Goal: Transaction & Acquisition: Obtain resource

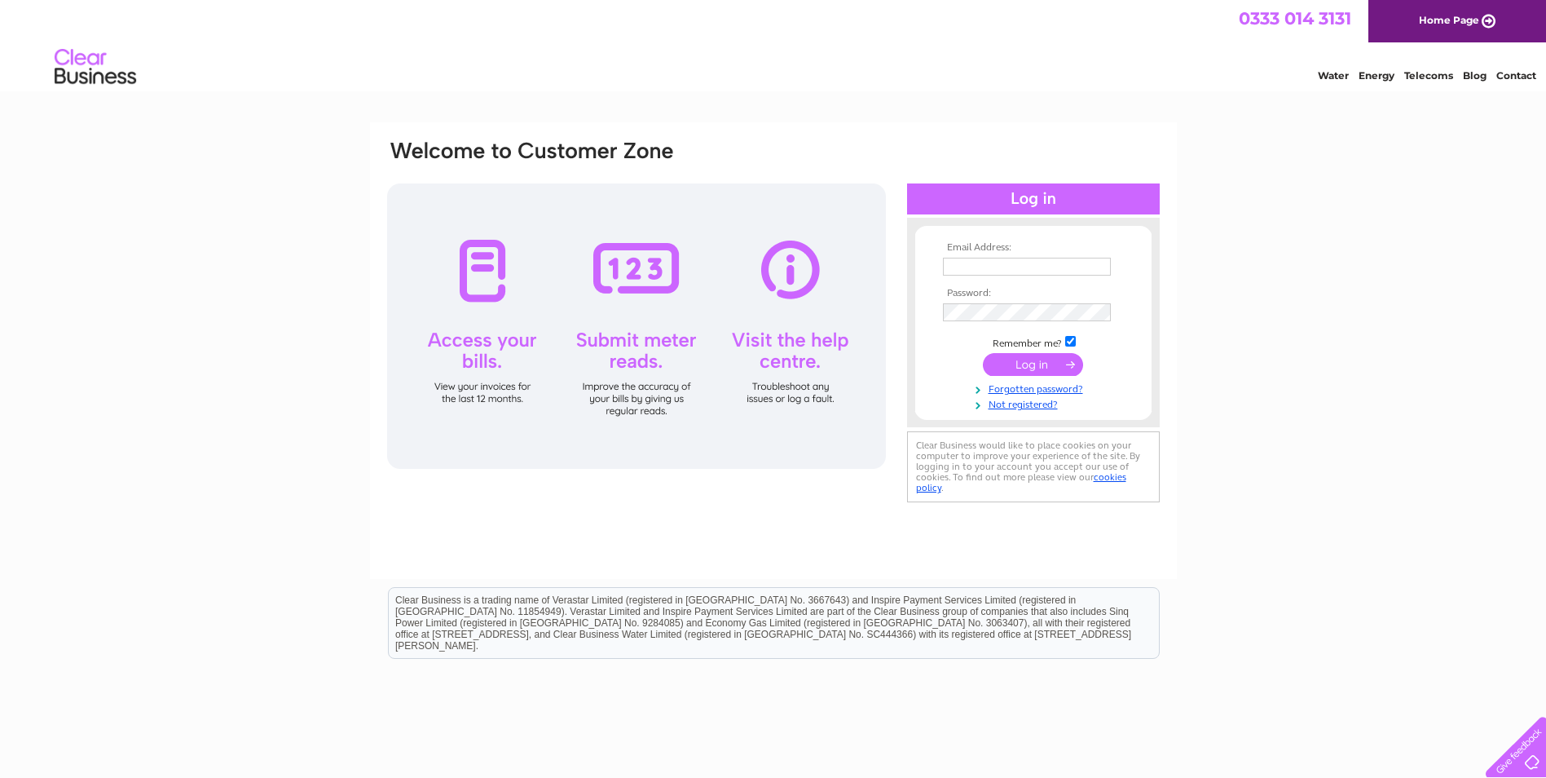
click at [949, 266] on input "text" at bounding box center [1027, 267] width 168 height 18
type input "ramkarsan@gmail.com"
click at [1025, 364] on input "submit" at bounding box center [1033, 364] width 100 height 23
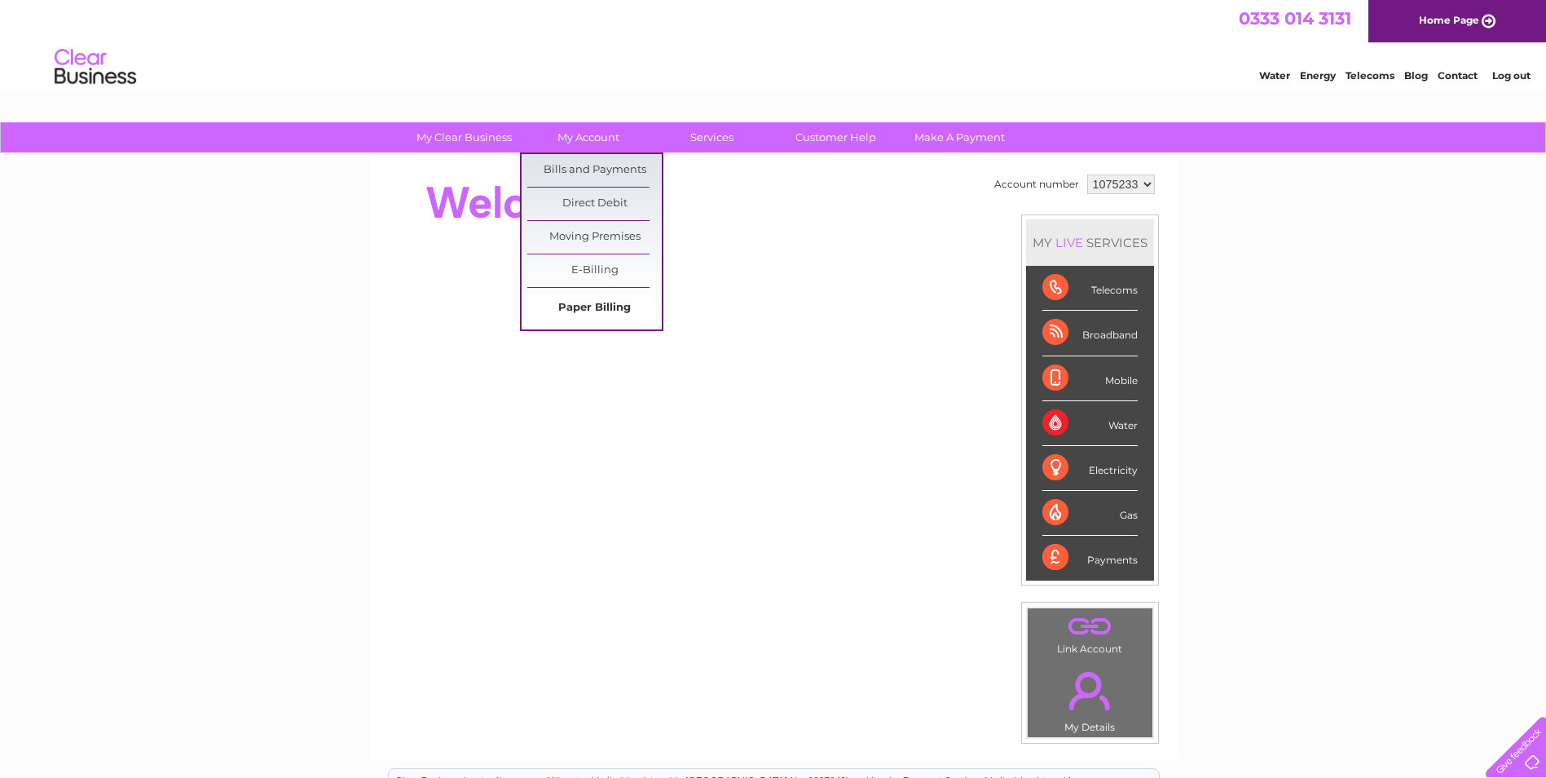
click at [597, 306] on link "Paper Billing" at bounding box center [594, 308] width 134 height 33
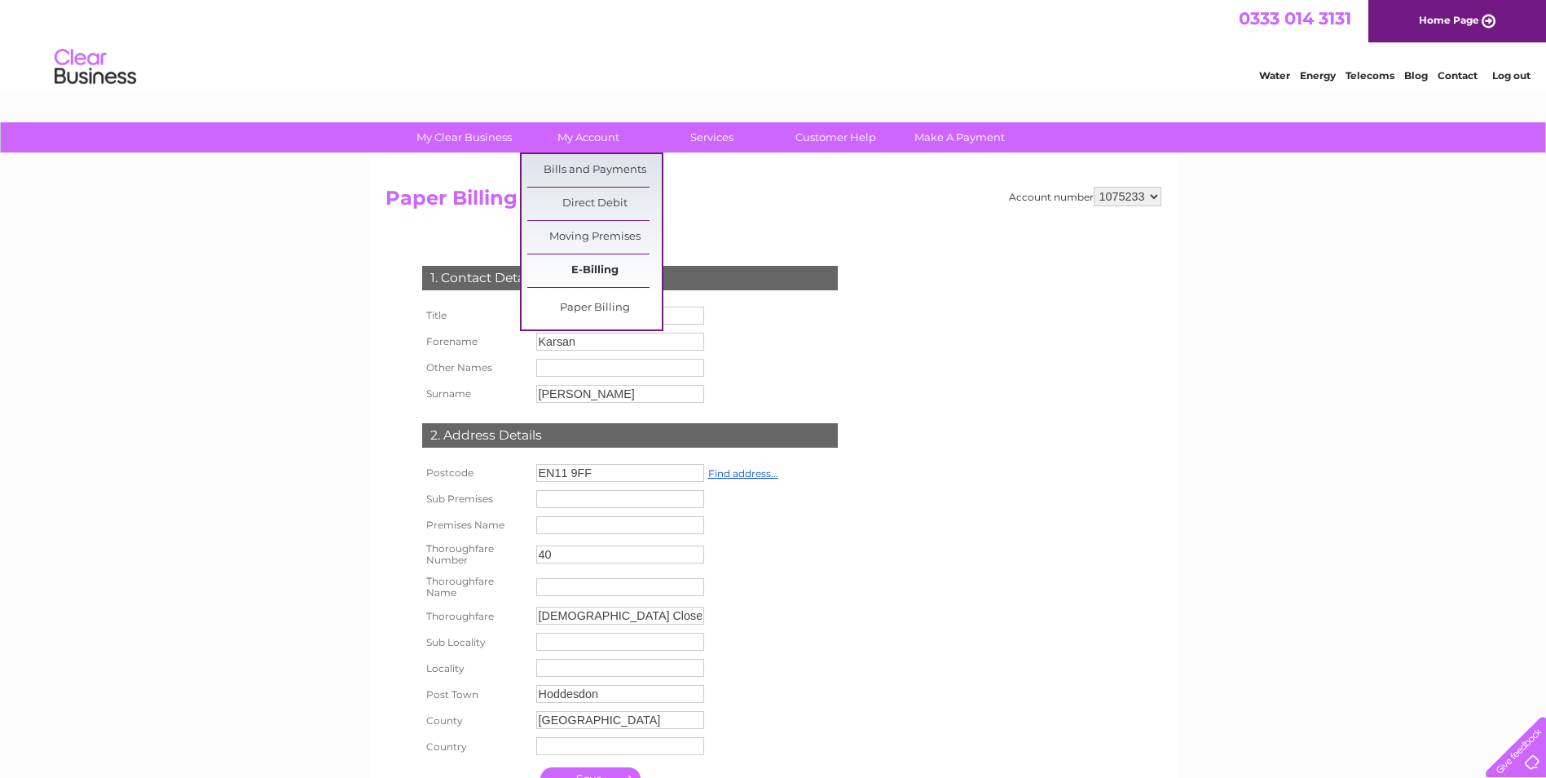
click at [571, 269] on link "E-Billing" at bounding box center [594, 270] width 134 height 33
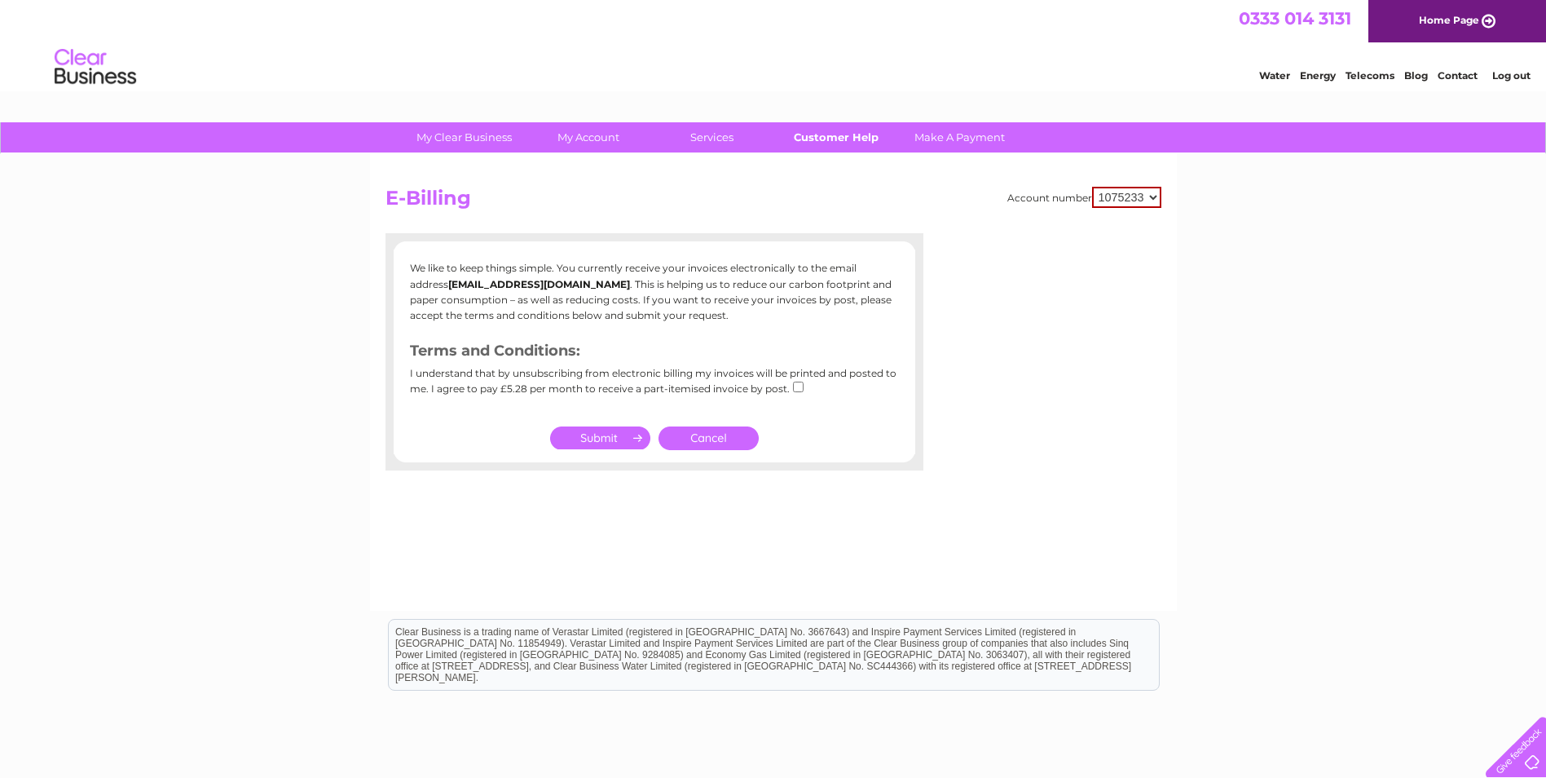
click at [855, 135] on link "Customer Help" at bounding box center [836, 137] width 134 height 30
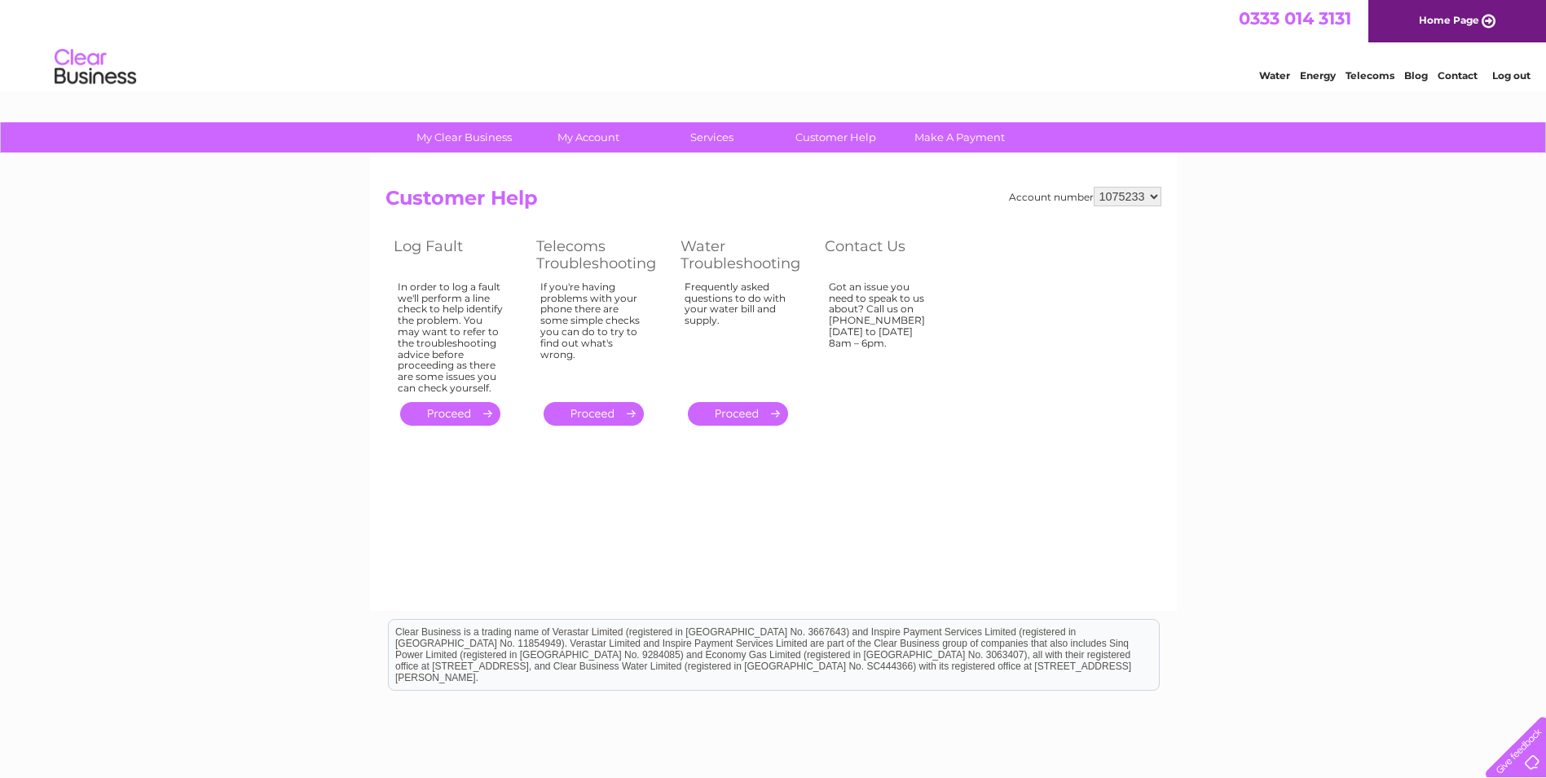
click at [584, 416] on link "." at bounding box center [594, 414] width 100 height 24
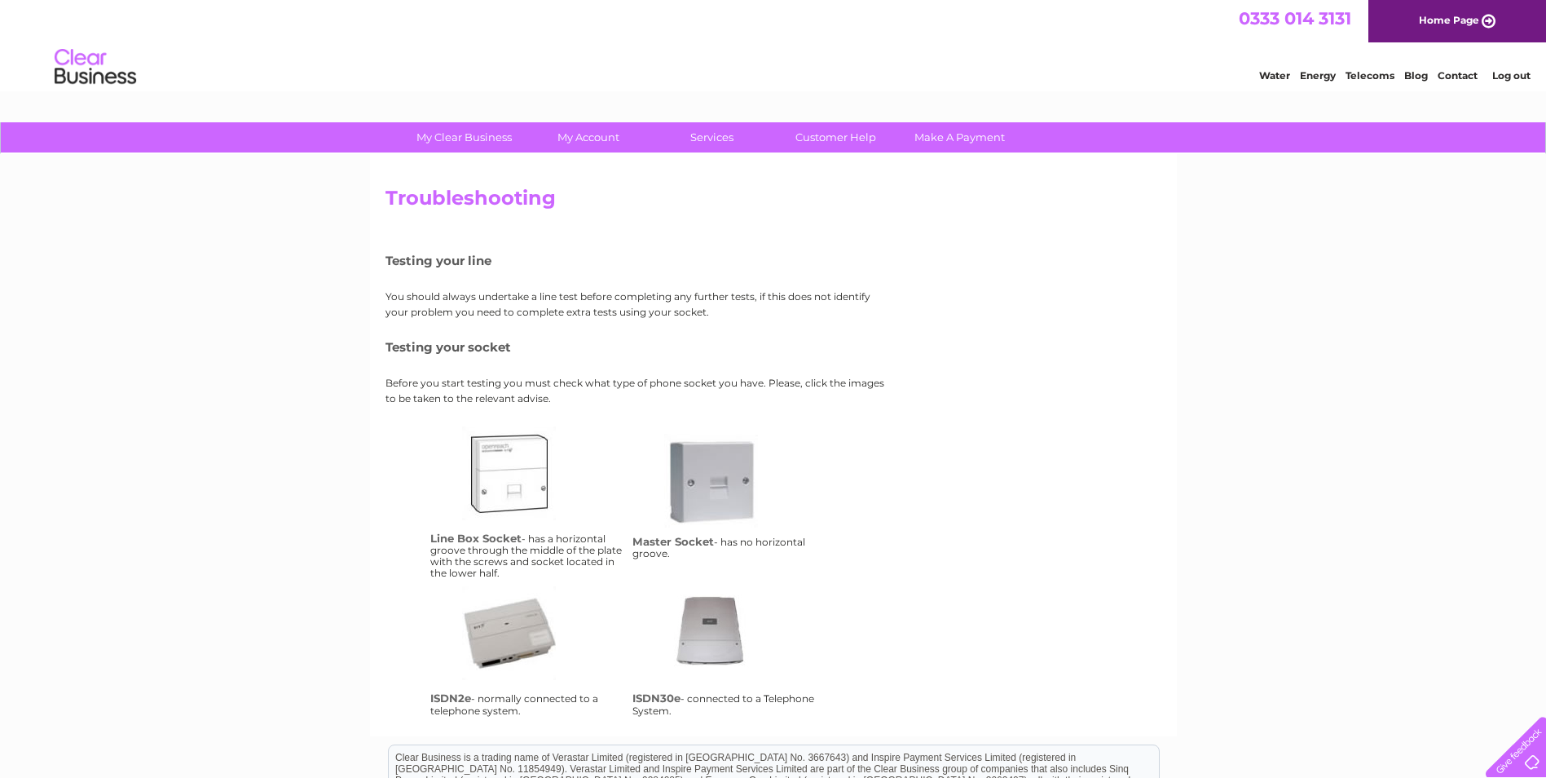
click at [558, 416] on div "Testing your line You should always undertake a line test before completing any…" at bounding box center [638, 476] width 505 height 487
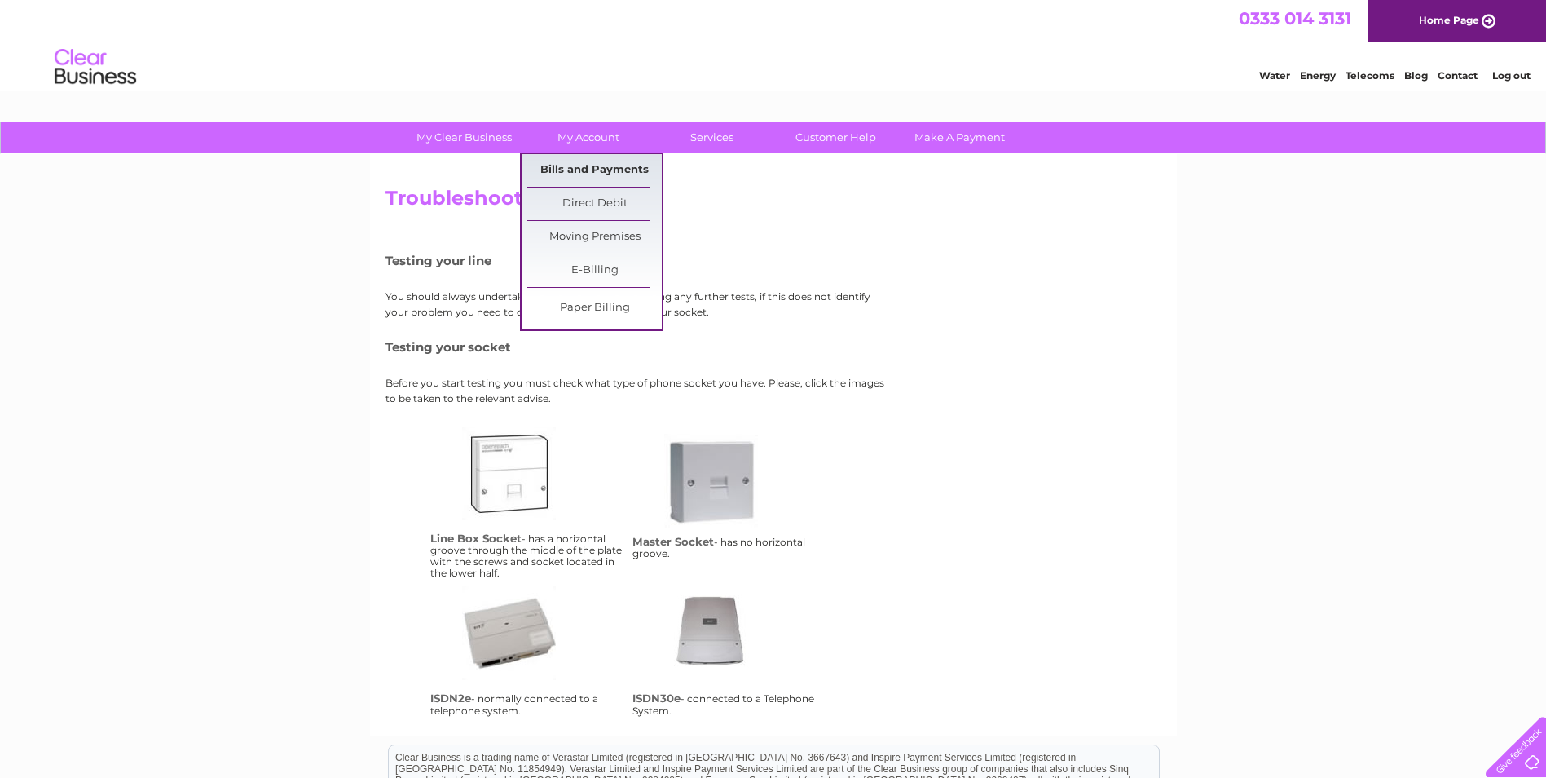
click at [579, 168] on link "Bills and Payments" at bounding box center [594, 170] width 134 height 33
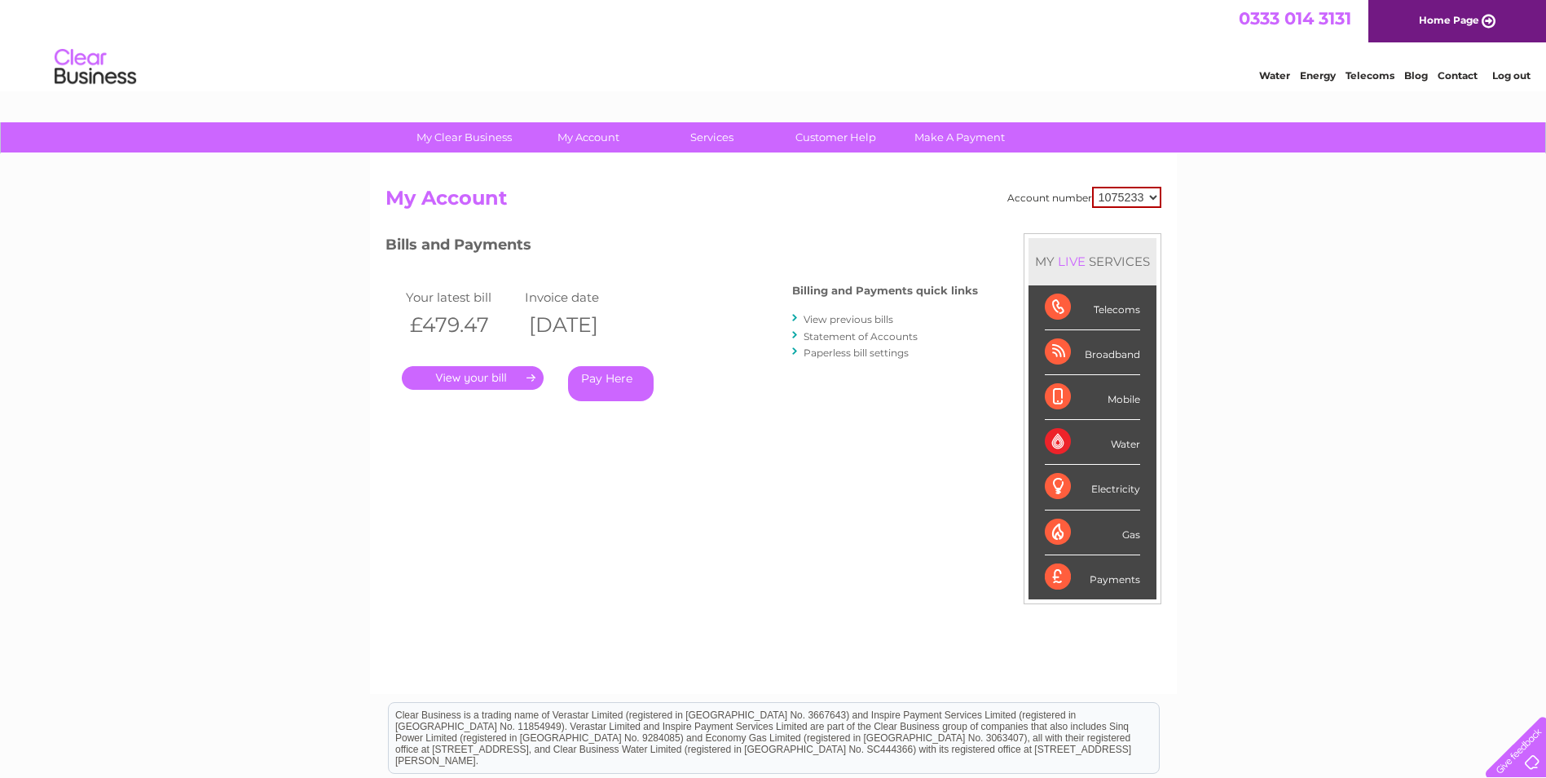
click at [1157, 198] on select "1075233" at bounding box center [1126, 197] width 69 height 21
click at [1236, 232] on div "My Clear Business Login Details My Details My Preferences Link Account My Accou…" at bounding box center [773, 547] width 1546 height 850
click at [465, 370] on link "." at bounding box center [473, 378] width 142 height 24
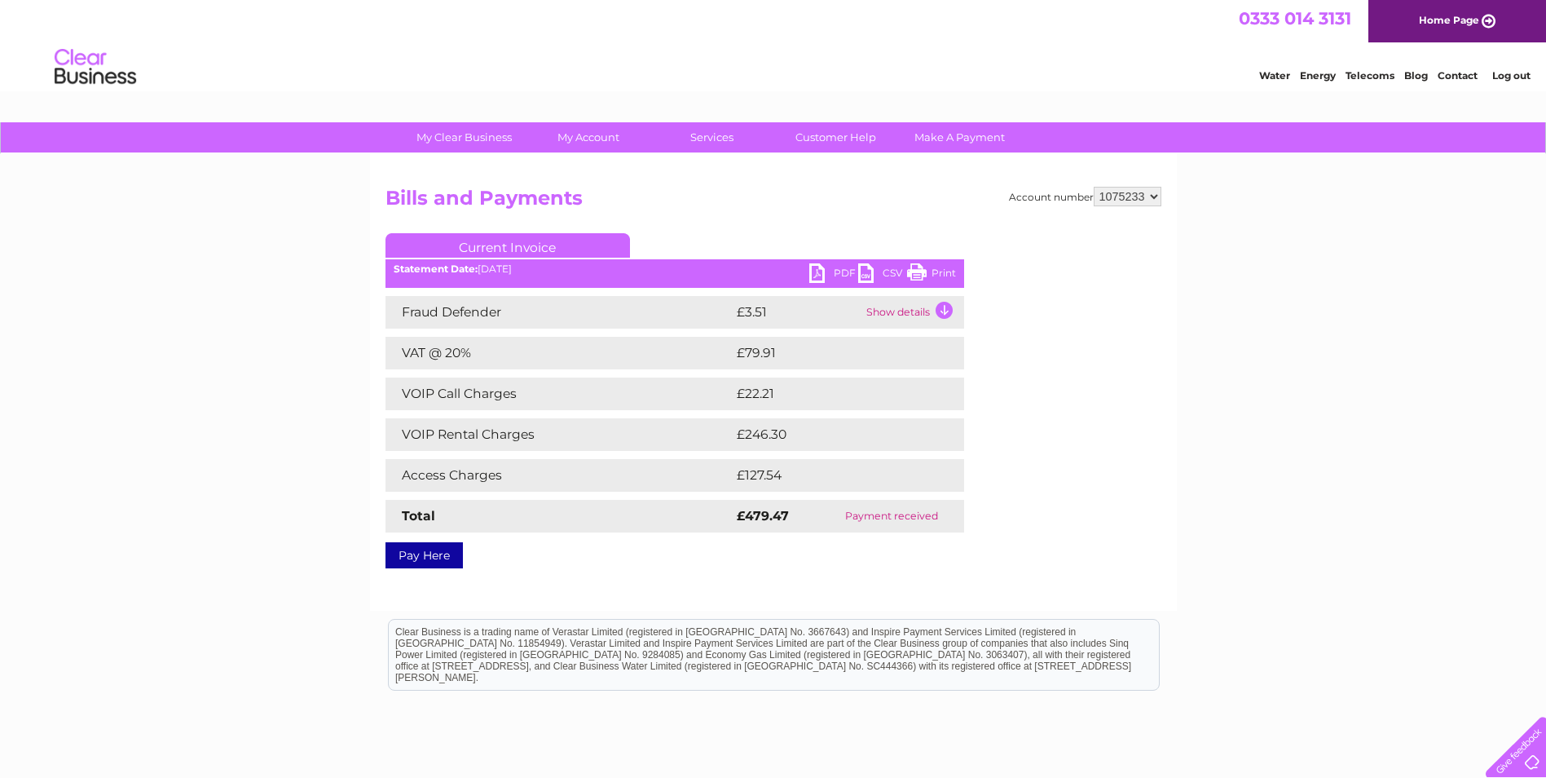
click at [941, 307] on td "Show details" at bounding box center [913, 312] width 102 height 33
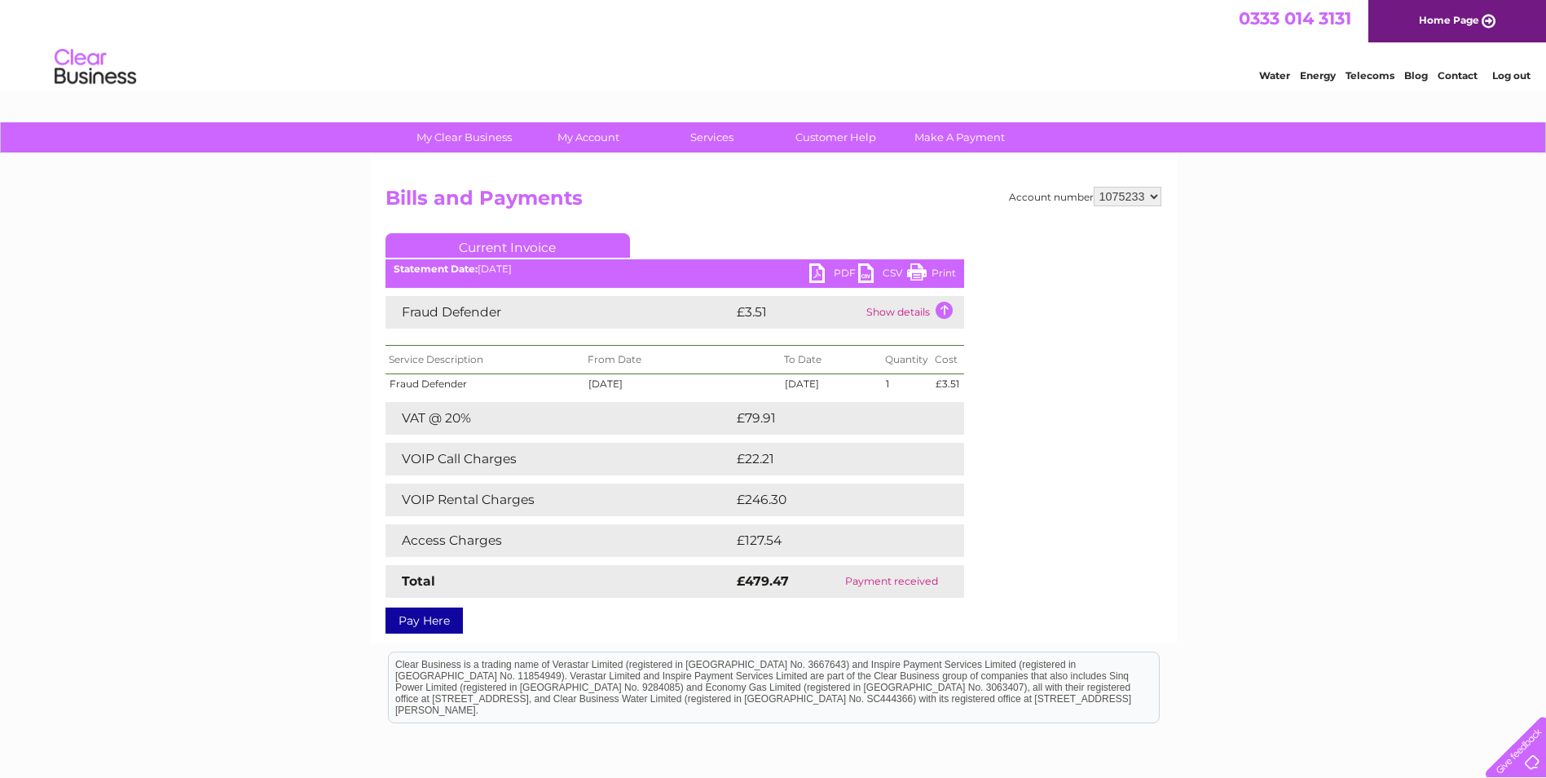
click at [904, 313] on td "Show details" at bounding box center [913, 312] width 102 height 33
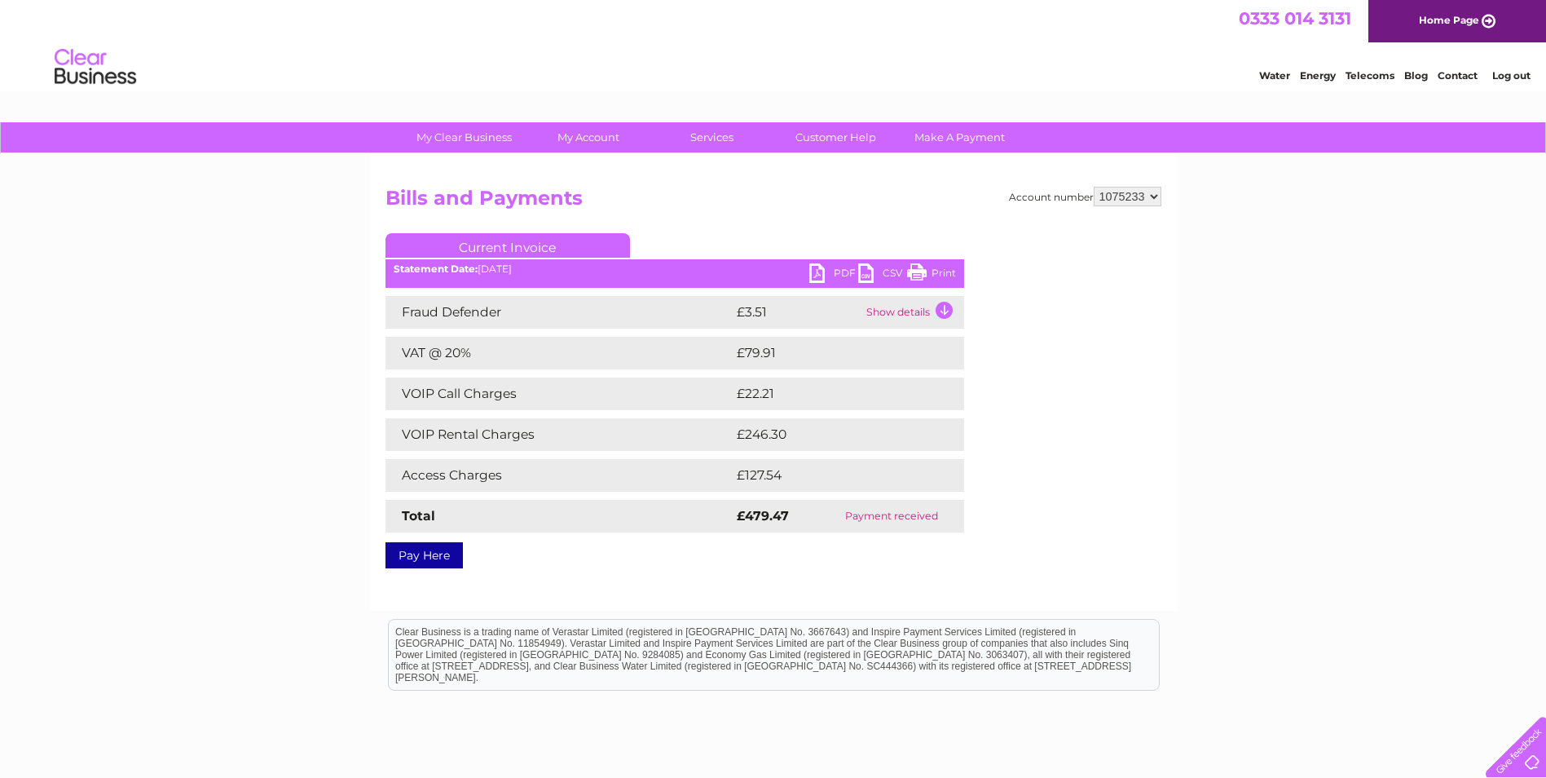
click at [833, 273] on link "PDF" at bounding box center [833, 275] width 49 height 24
click at [823, 274] on link "PDF" at bounding box center [833, 275] width 49 height 24
click at [842, 274] on link "PDF" at bounding box center [833, 275] width 49 height 24
click at [888, 271] on link "CSV" at bounding box center [882, 275] width 49 height 24
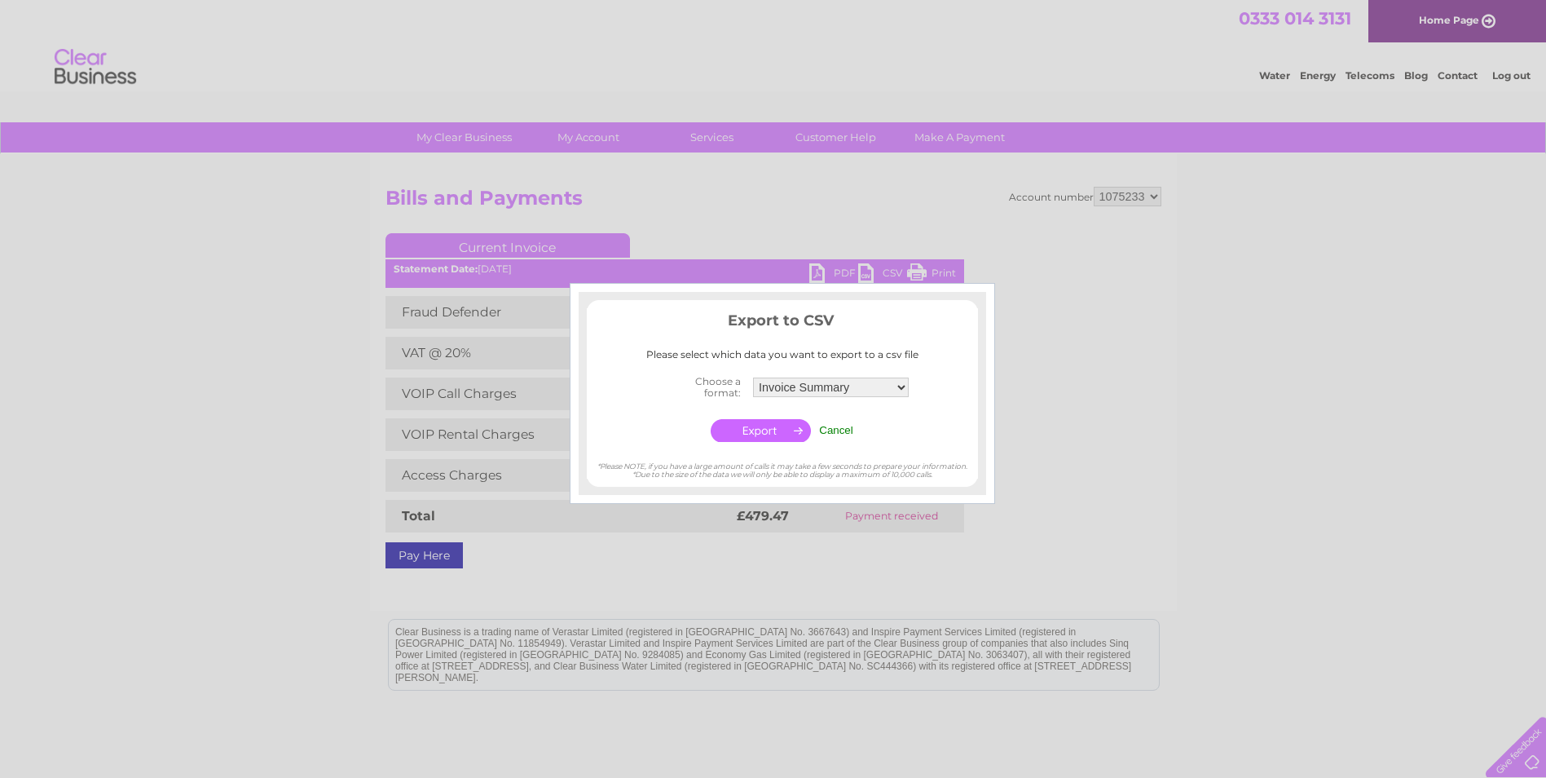
click at [1003, 239] on div at bounding box center [773, 389] width 1546 height 778
click at [831, 265] on div at bounding box center [773, 389] width 1546 height 778
click at [813, 267] on div at bounding box center [773, 389] width 1546 height 778
click at [839, 426] on input "Cancel" at bounding box center [836, 430] width 34 height 12
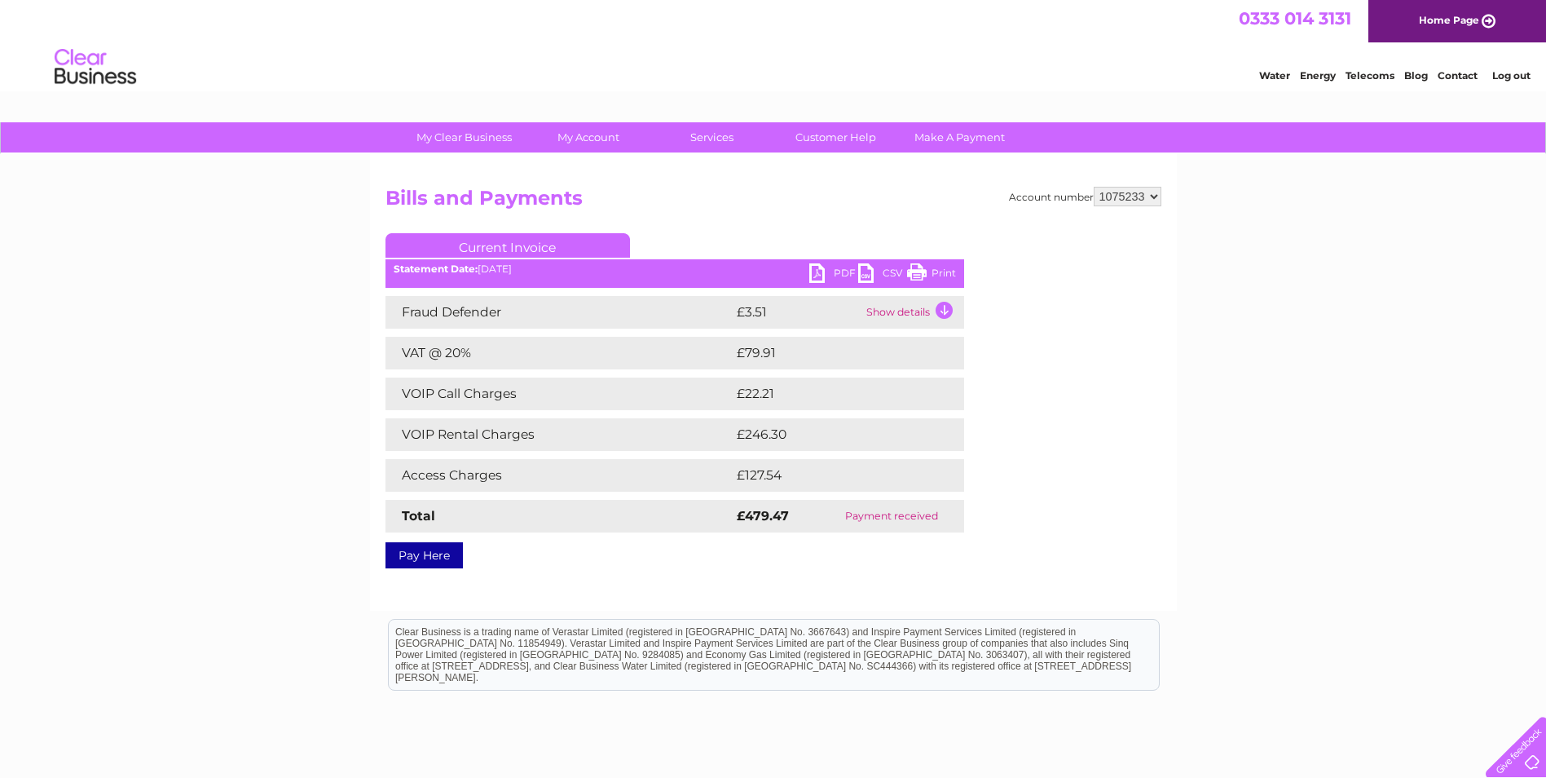
click at [843, 271] on link "PDF" at bounding box center [833, 275] width 49 height 24
click at [813, 270] on link "PDF" at bounding box center [833, 275] width 49 height 24
click at [920, 275] on link "Print" at bounding box center [931, 275] width 49 height 24
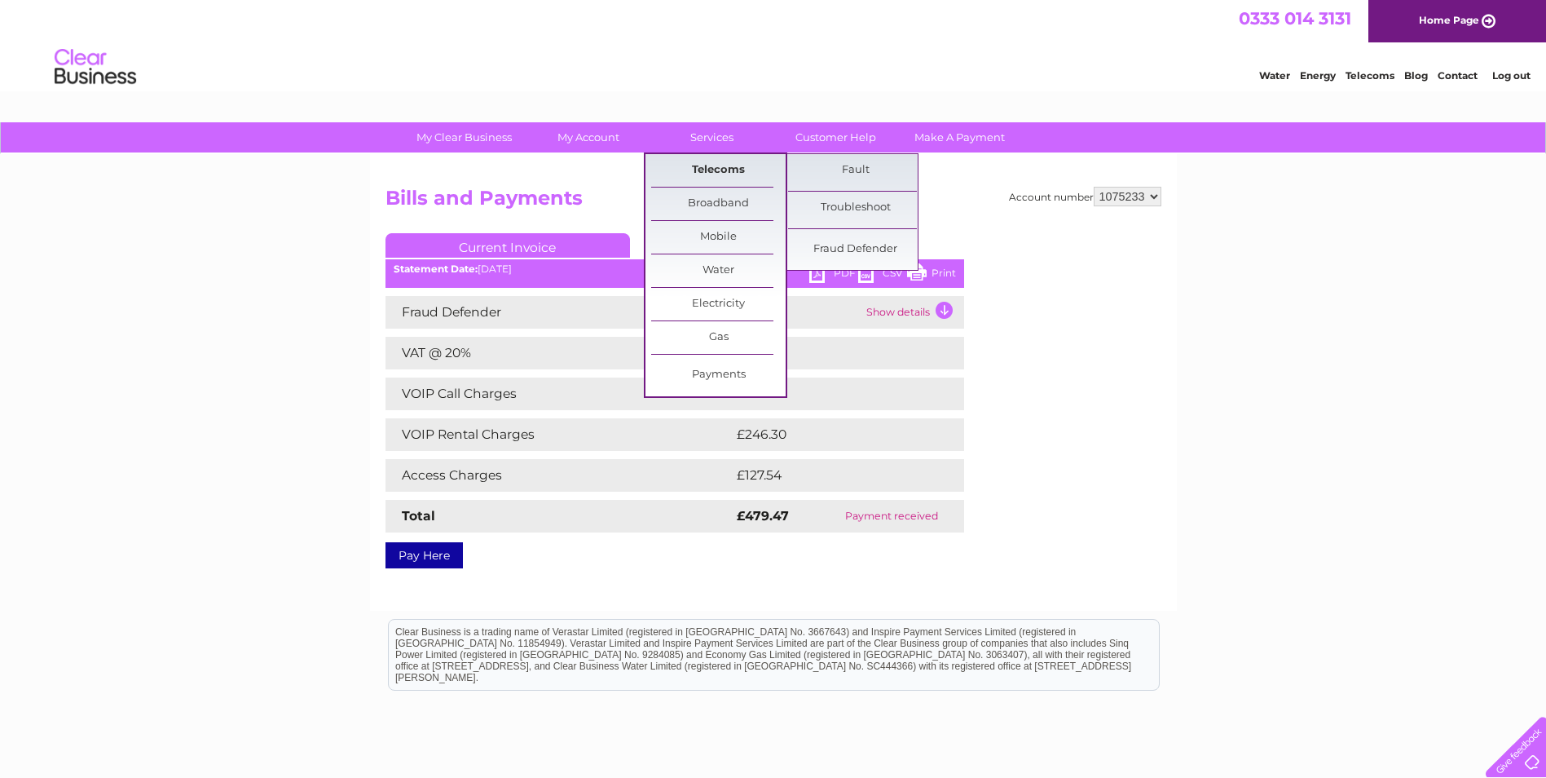
click at [708, 167] on link "Telecoms" at bounding box center [718, 170] width 134 height 33
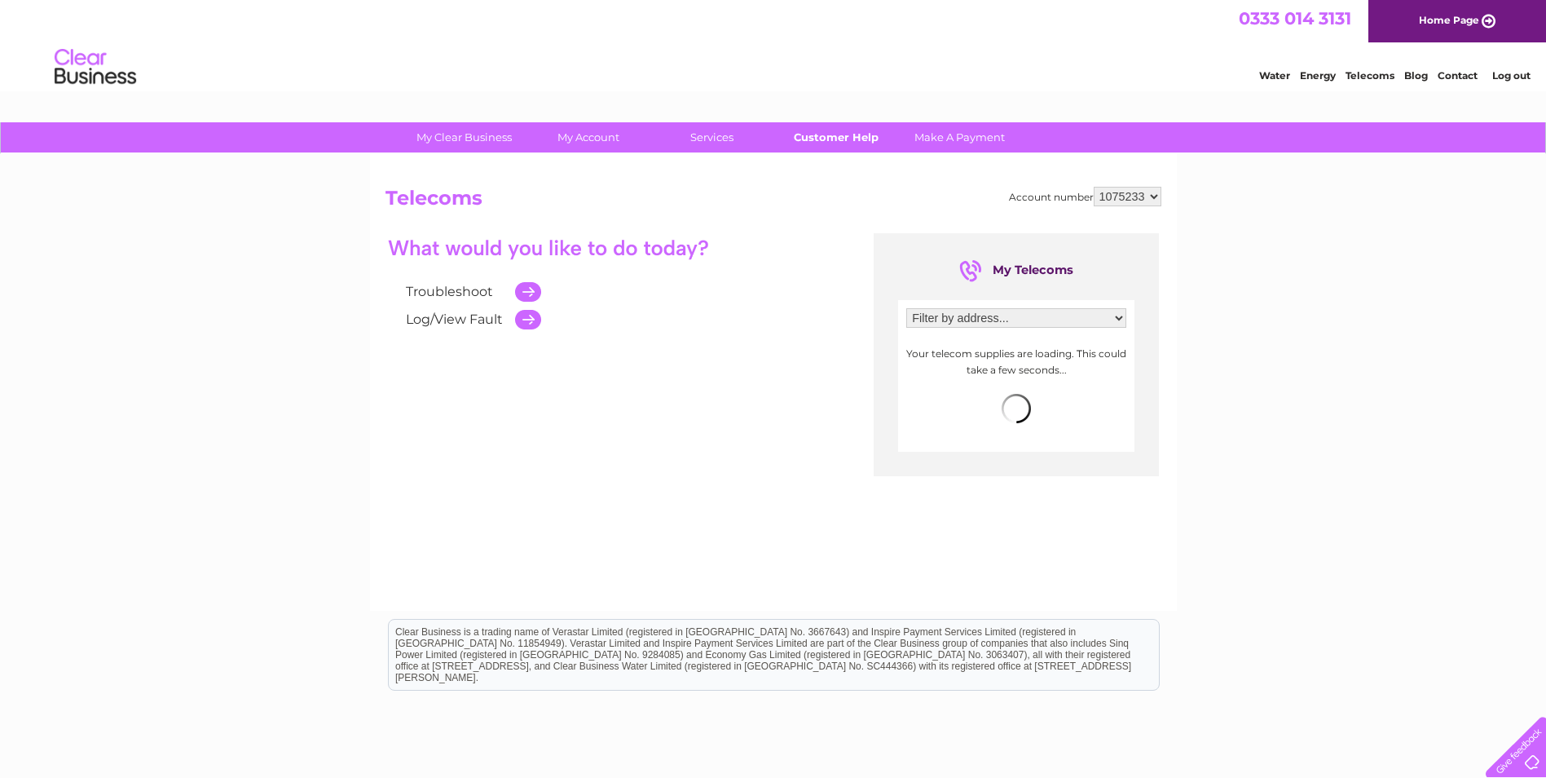
click at [845, 139] on link "Customer Help" at bounding box center [836, 137] width 134 height 30
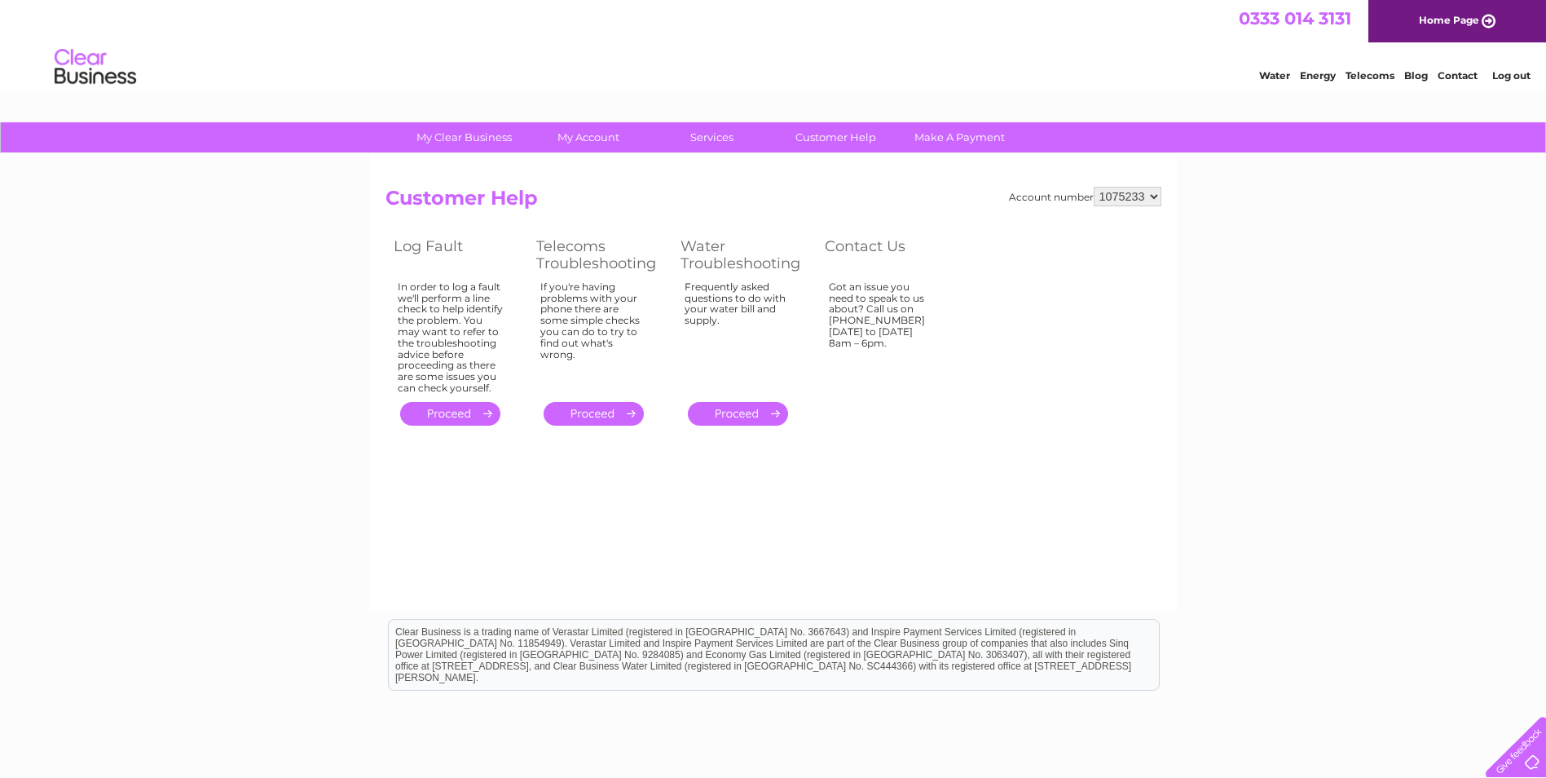
click at [270, 42] on div "0333 014 3131 Home Page" at bounding box center [773, 21] width 1546 height 42
